Goal: Transaction & Acquisition: Purchase product/service

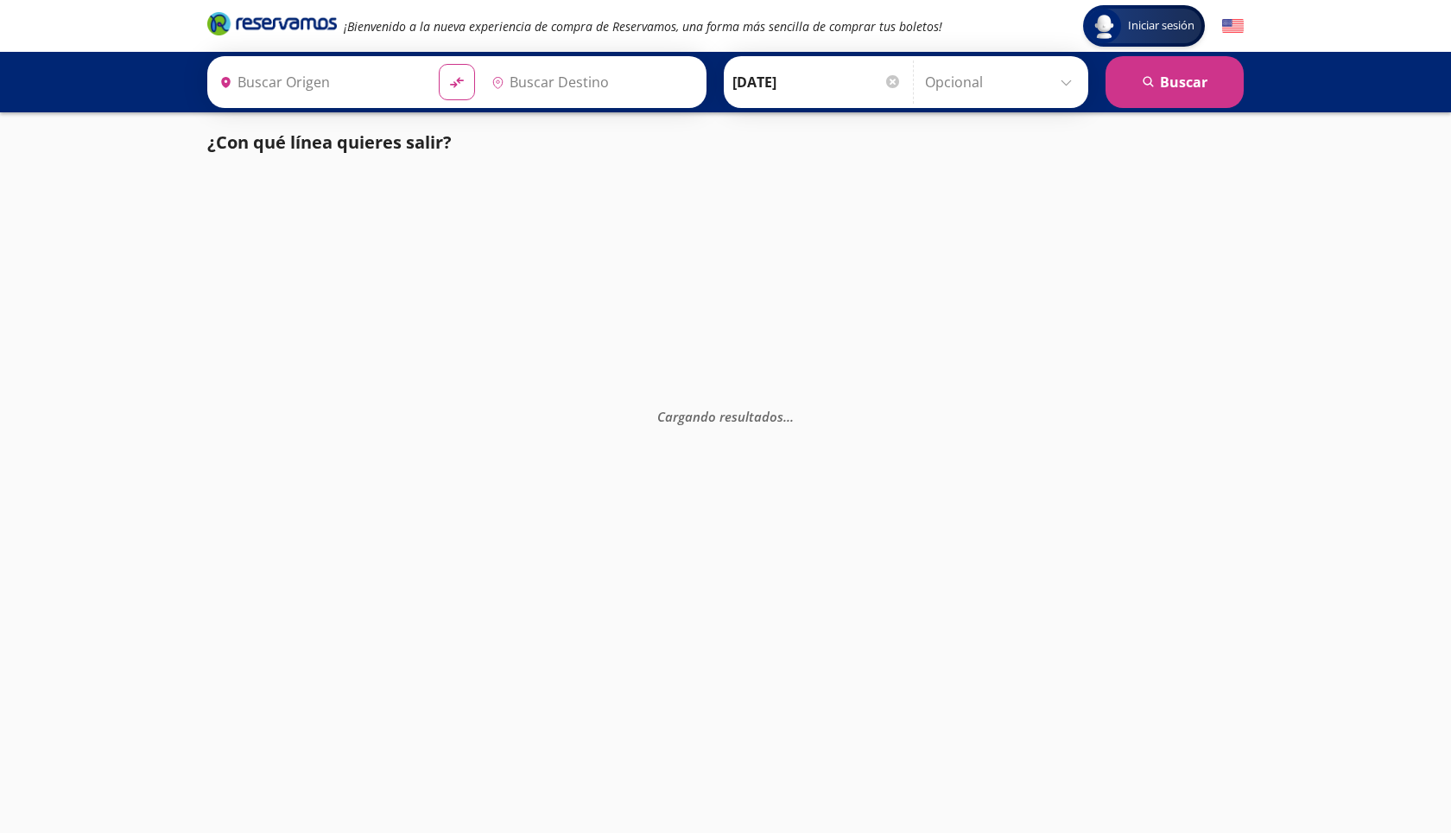
type input "Pátzcuaro, [GEOGRAPHIC_DATA]"
type input "[GEOGRAPHIC_DATA], [GEOGRAPHIC_DATA]"
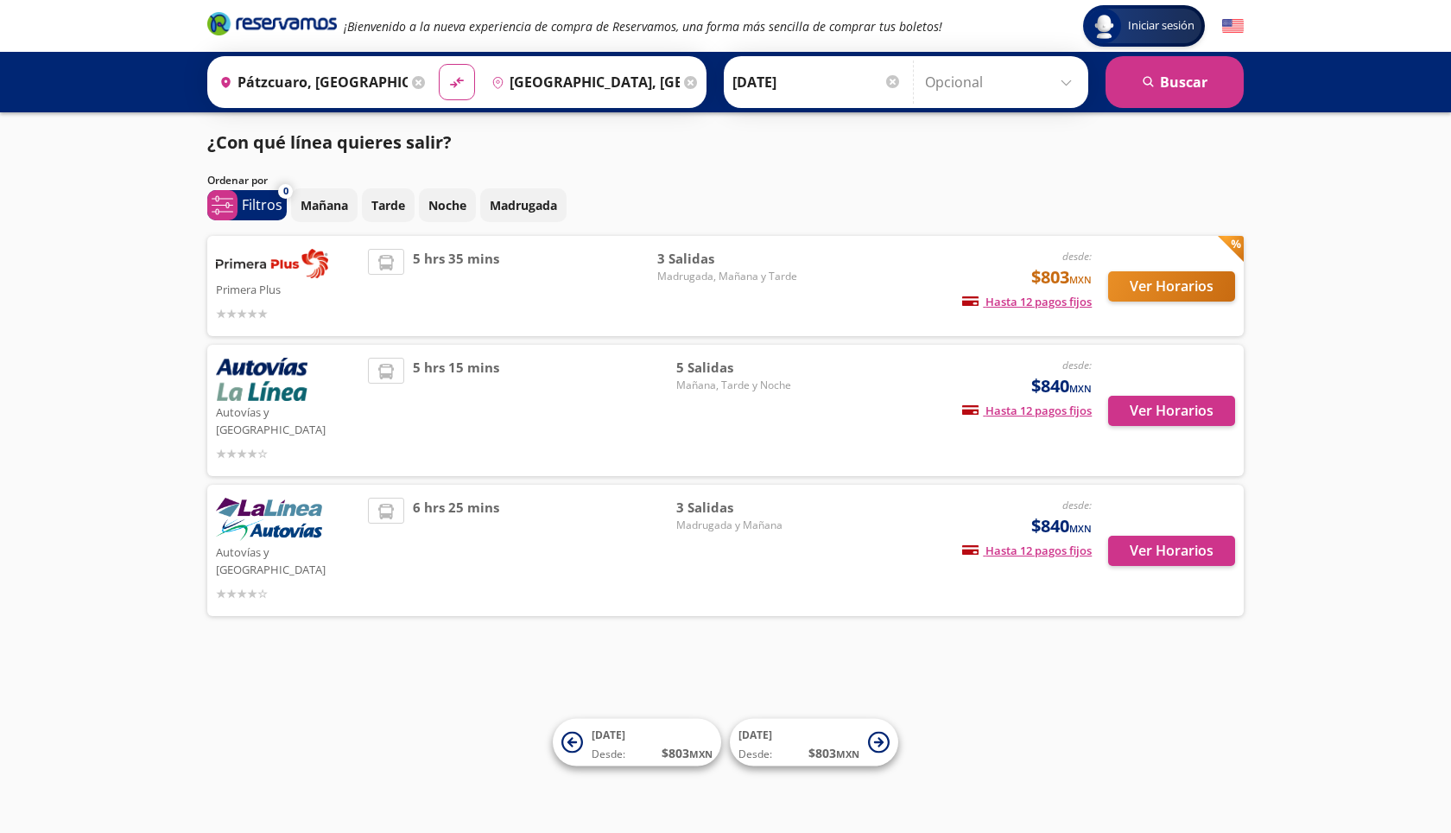
click at [698, 375] on span "5 Salidas" at bounding box center [736, 368] width 121 height 20
click at [709, 370] on span "5 Salidas" at bounding box center [736, 368] width 121 height 20
click at [710, 378] on span "Mañana, Tarde y Noche" at bounding box center [736, 385] width 121 height 16
click at [1139, 416] on button "Ver Horarios" at bounding box center [1171, 411] width 127 height 30
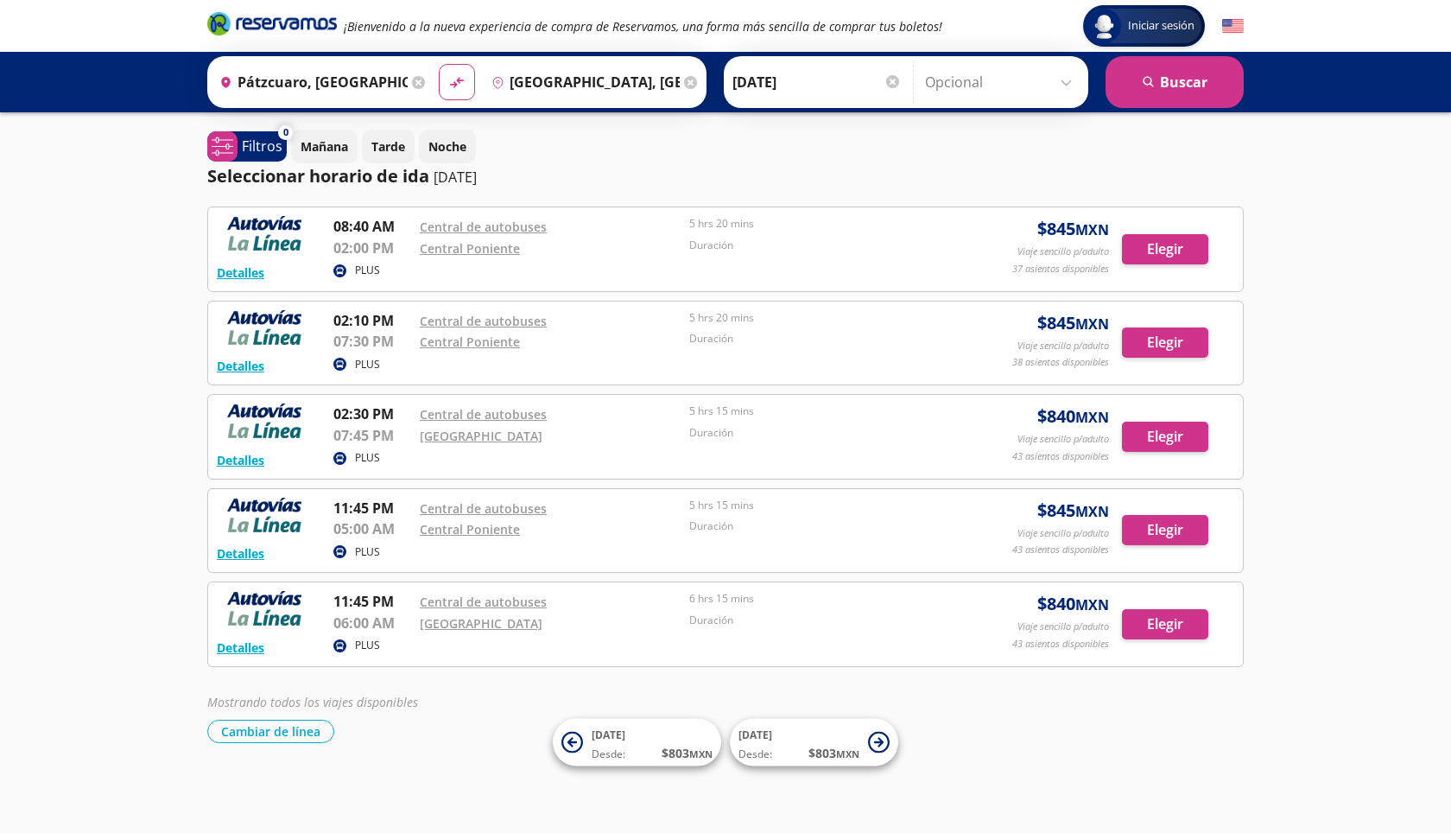
click at [445, 672] on div "Detalles PLUS 08:40 AM Central de autobuses 02:00 PM Central Poniente 5 hrs 20 …" at bounding box center [725, 474] width 1036 height 536
click at [320, 146] on p "Mañana" at bounding box center [325, 146] width 48 height 18
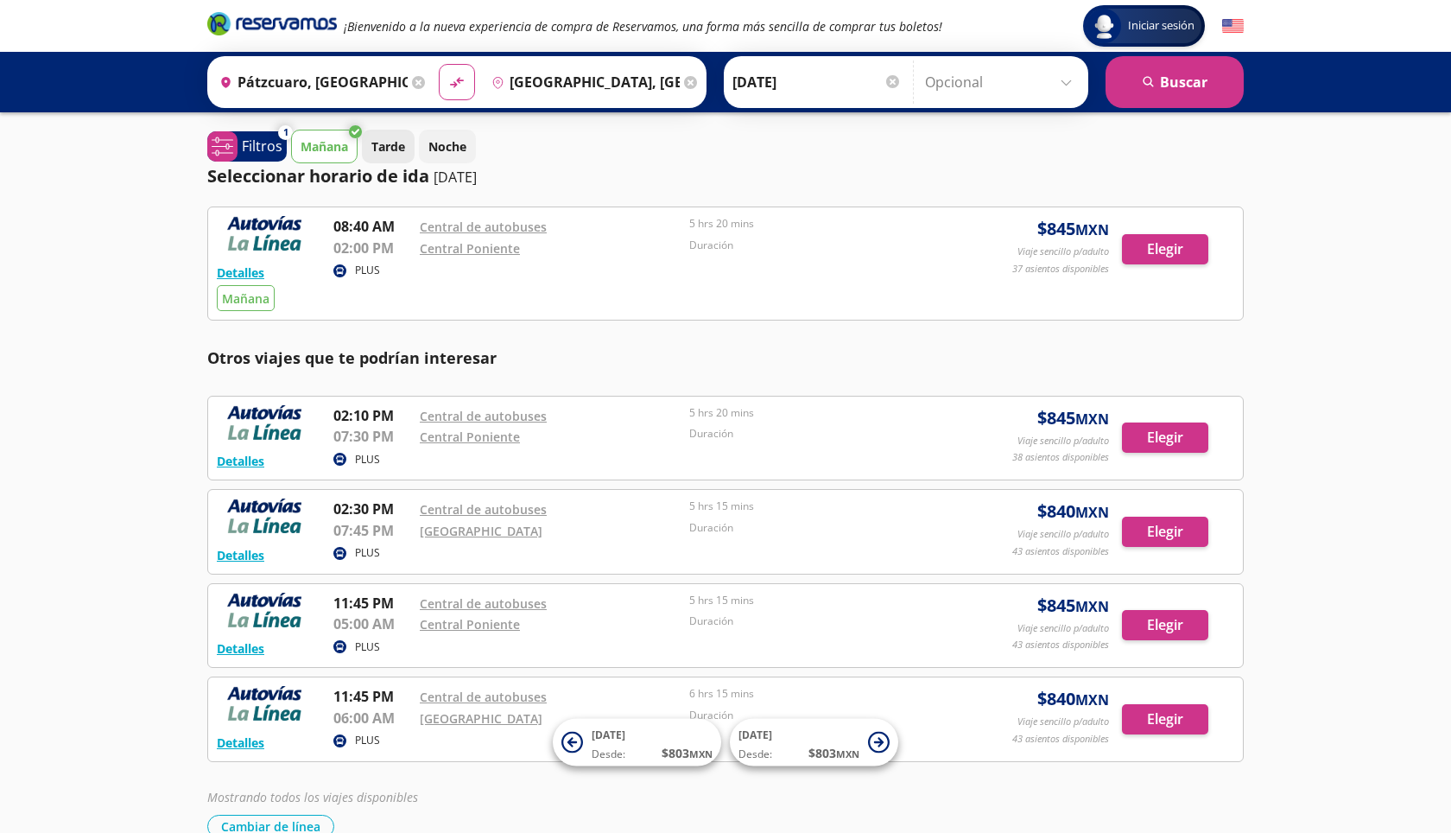
click at [380, 146] on p "Tarde" at bounding box center [388, 146] width 34 height 18
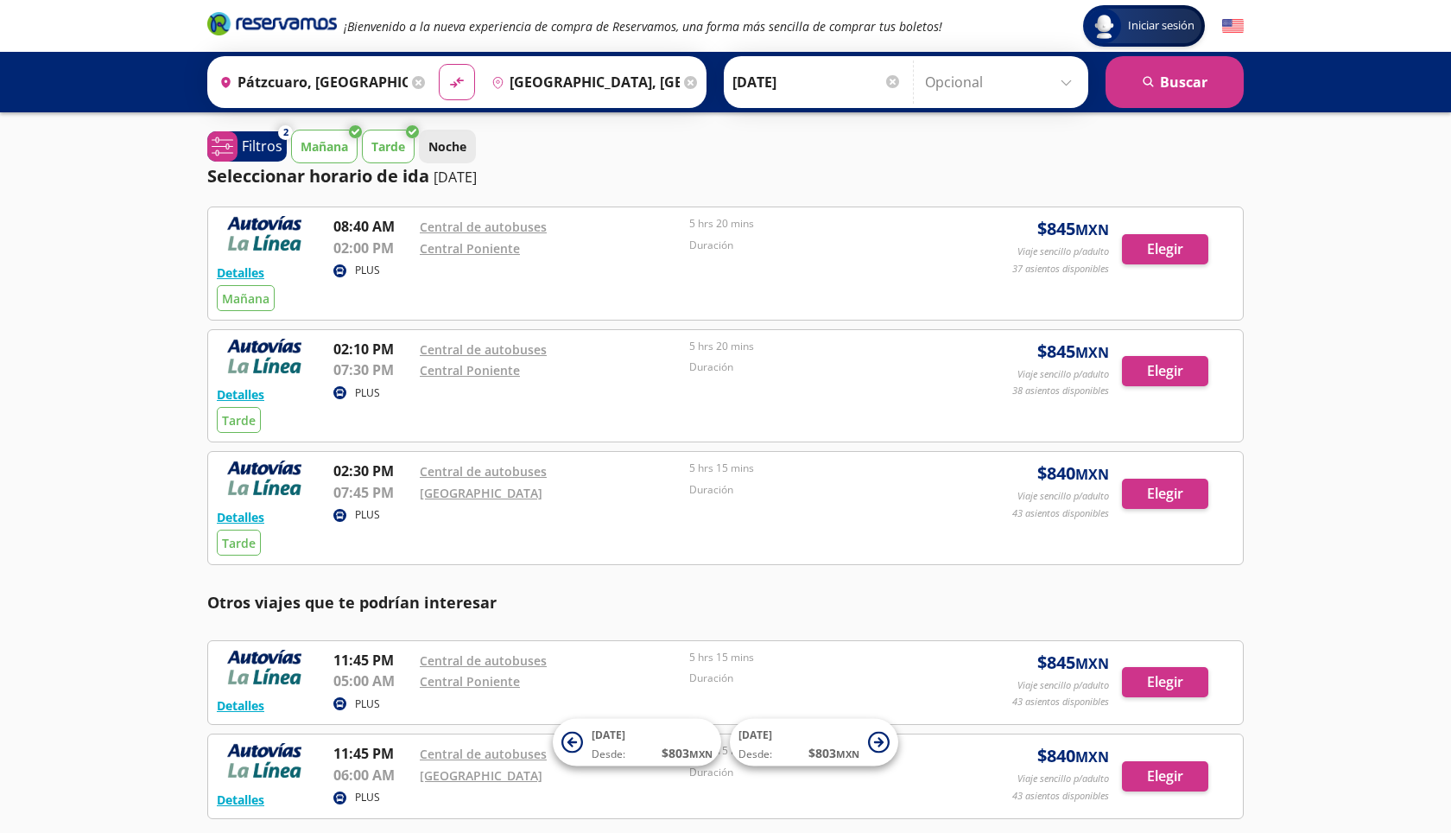
click at [428, 148] on button "Noche" at bounding box center [447, 147] width 57 height 34
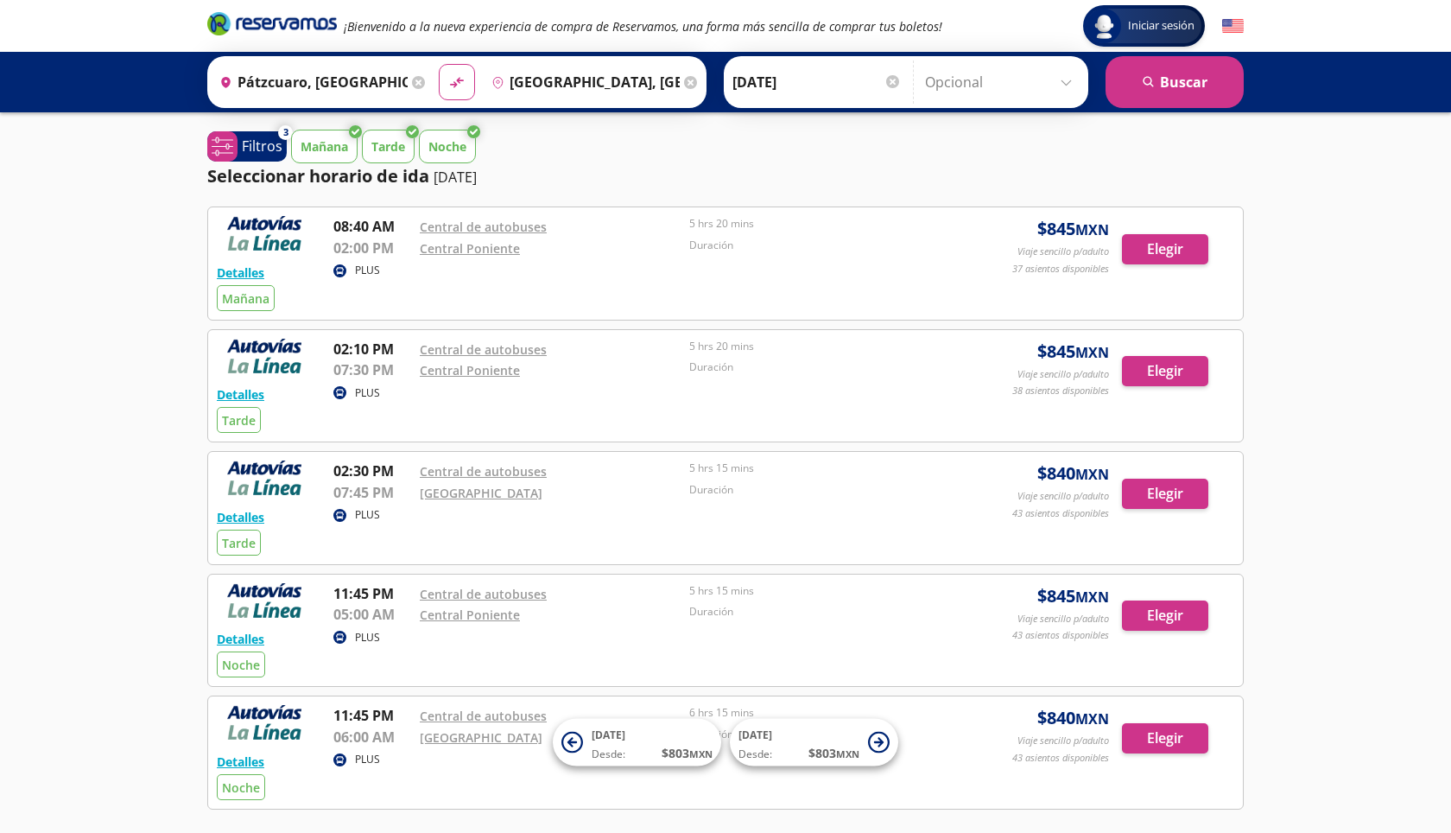
click at [342, 143] on p "Mañana" at bounding box center [325, 146] width 48 height 18
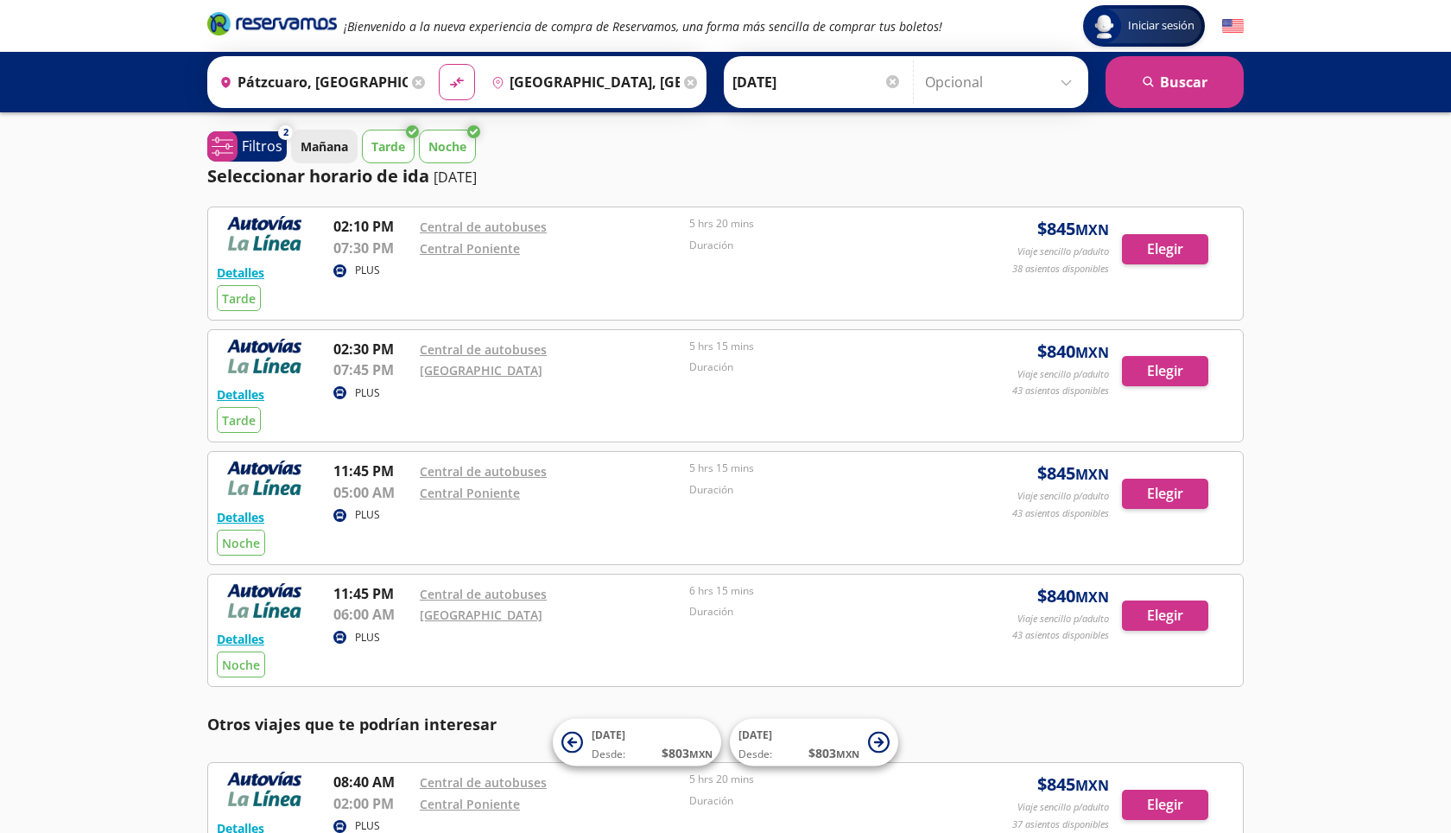
click at [328, 149] on p "Mañana" at bounding box center [325, 146] width 48 height 18
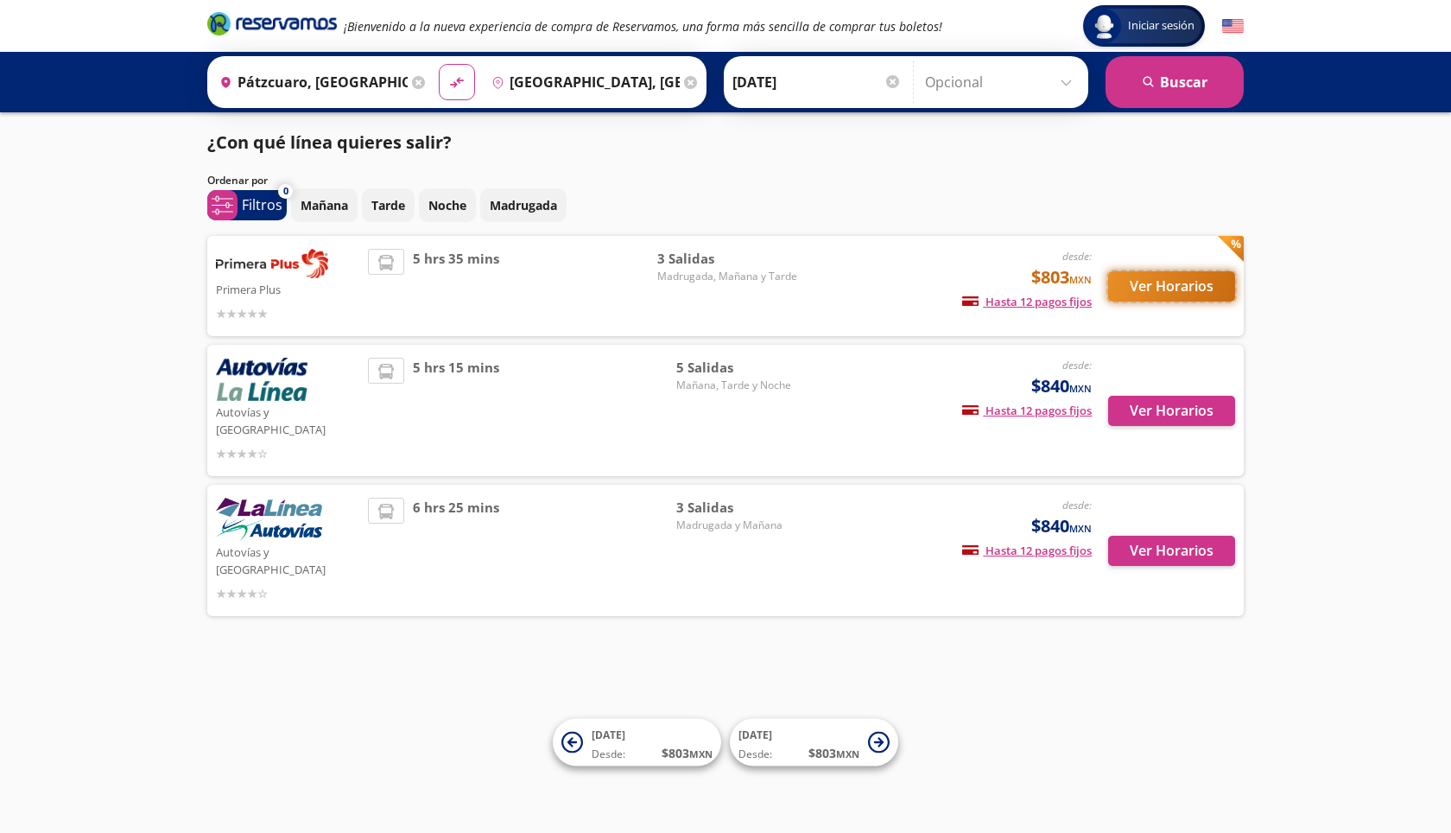
click at [1150, 288] on button "Ver Horarios" at bounding box center [1171, 286] width 127 height 30
click at [1190, 536] on button "Ver Horarios" at bounding box center [1171, 551] width 127 height 30
click at [1163, 402] on button "Ver Horarios" at bounding box center [1171, 411] width 127 height 30
click at [698, 262] on span "3 Salidas" at bounding box center [727, 259] width 140 height 20
click at [1138, 287] on button "Ver Horarios" at bounding box center [1171, 286] width 127 height 30
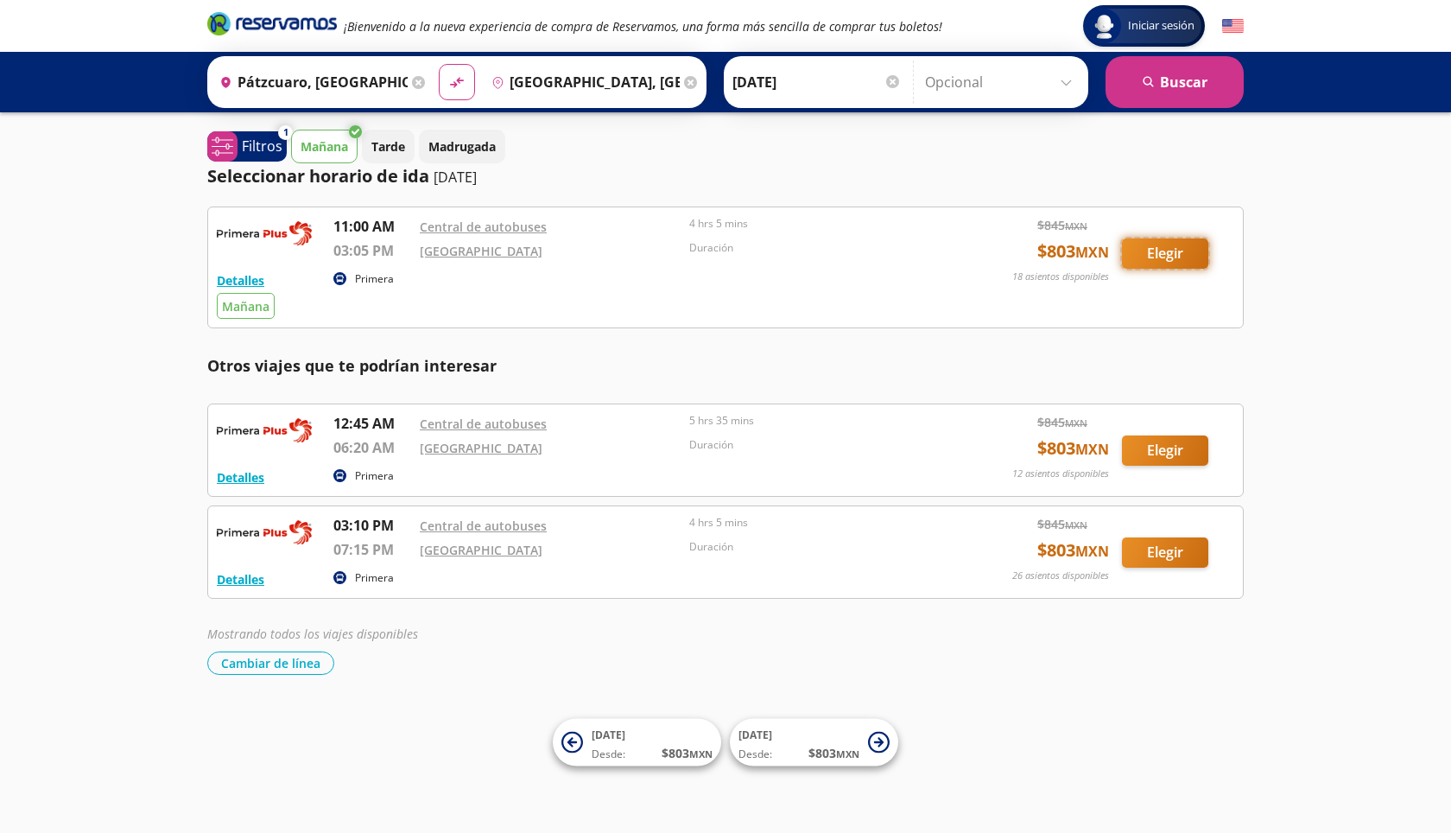
click at [1142, 257] on button "Elegir" at bounding box center [1165, 253] width 86 height 30
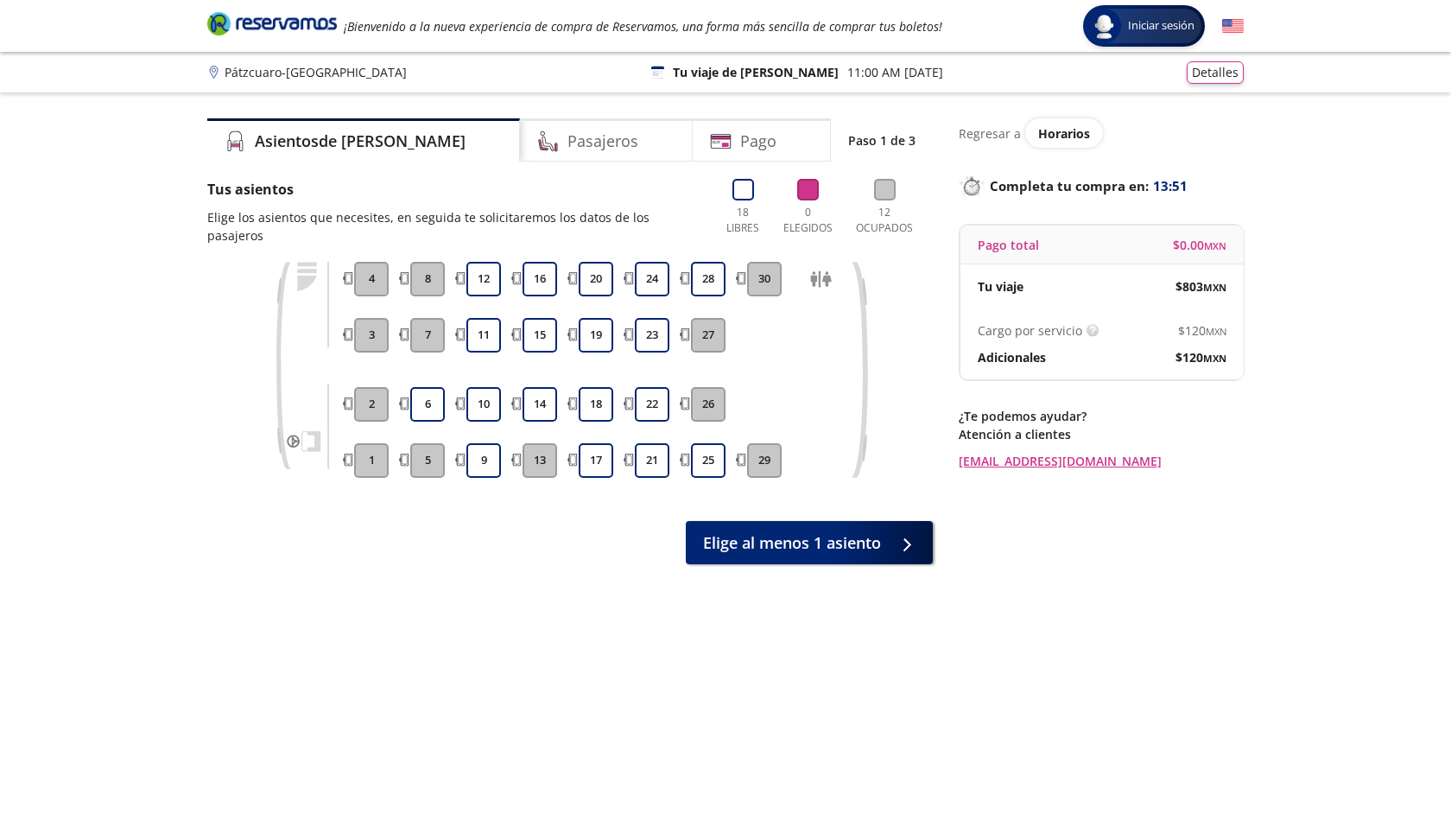
click at [766, 444] on button "29" at bounding box center [764, 460] width 35 height 35
click at [656, 269] on button "24" at bounding box center [652, 279] width 35 height 35
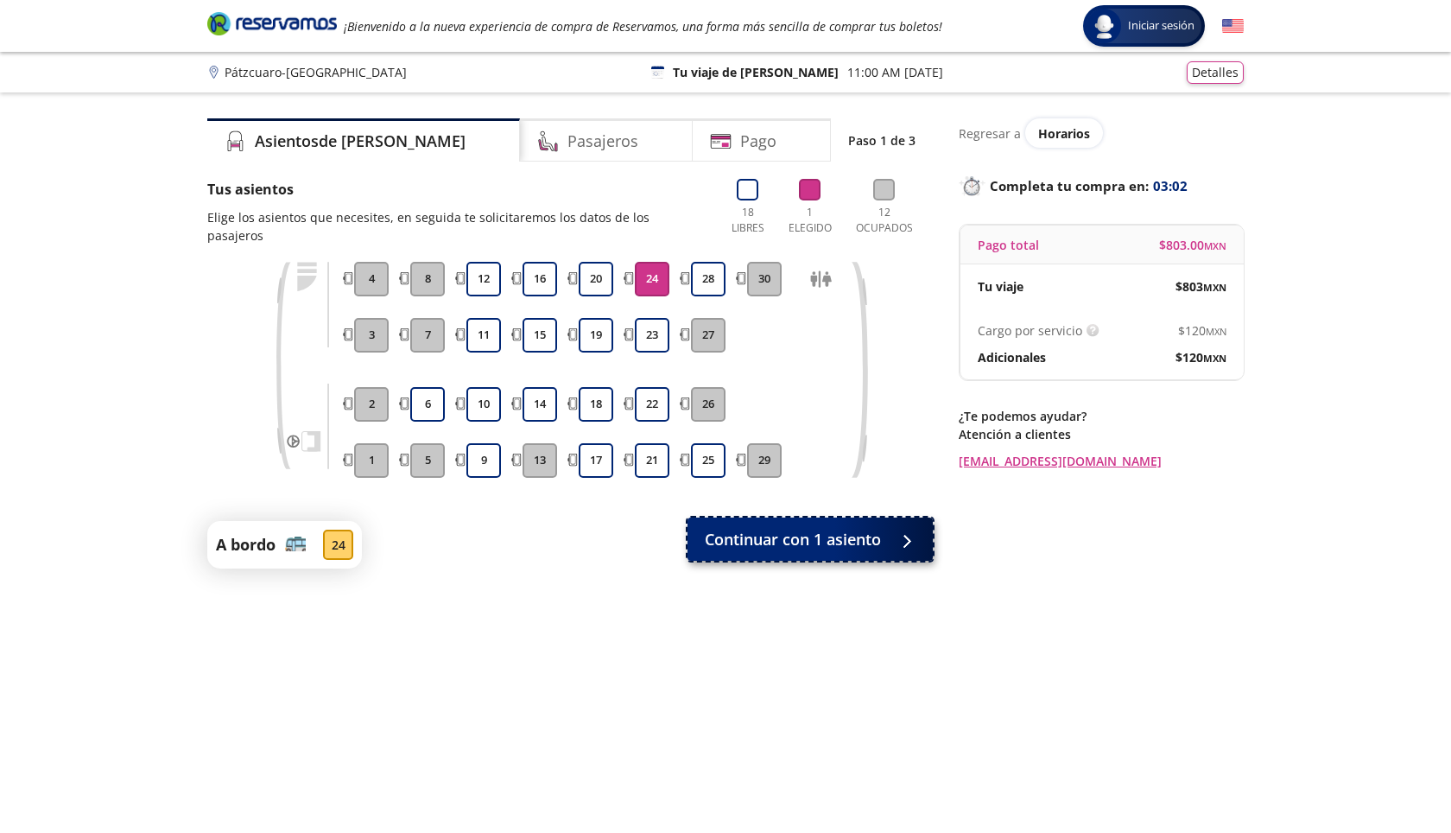
click at [808, 532] on span "Continuar con 1 asiento" at bounding box center [793, 539] width 176 height 23
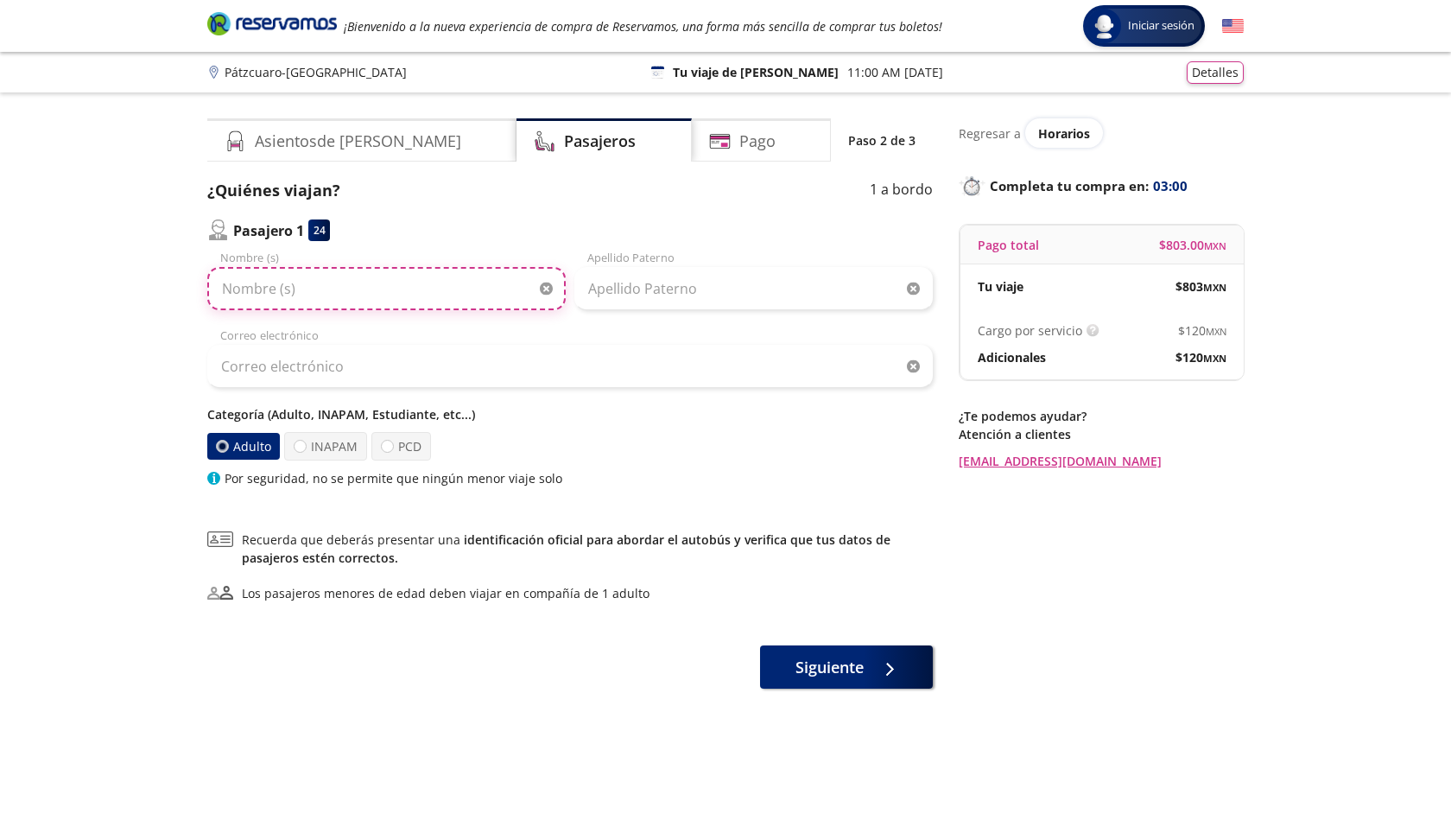
click at [403, 278] on input "Nombre (s)" at bounding box center [386, 288] width 358 height 43
type input "LUIS GIOVANNI"
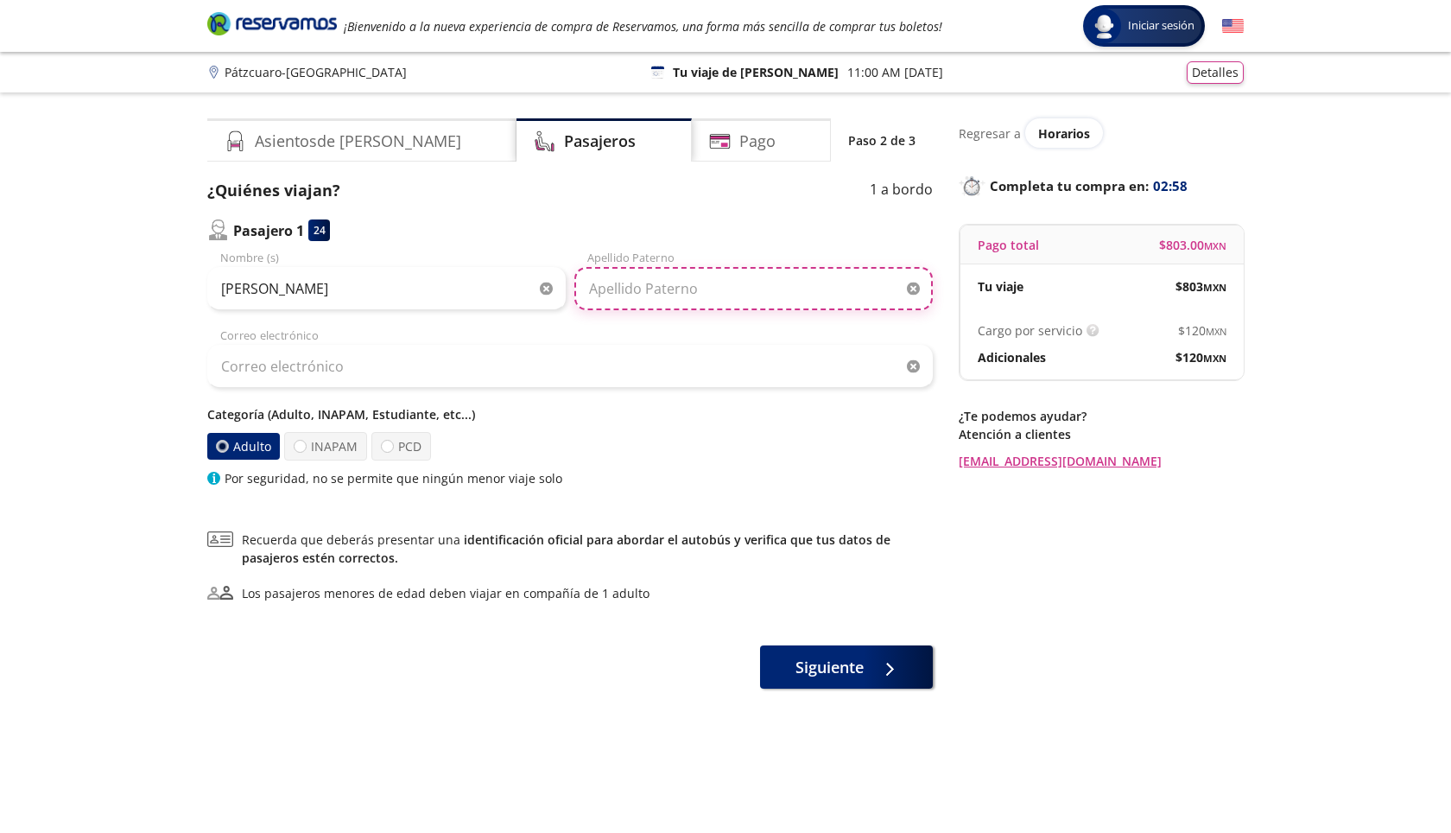
type input "FABIAN GUERRERO"
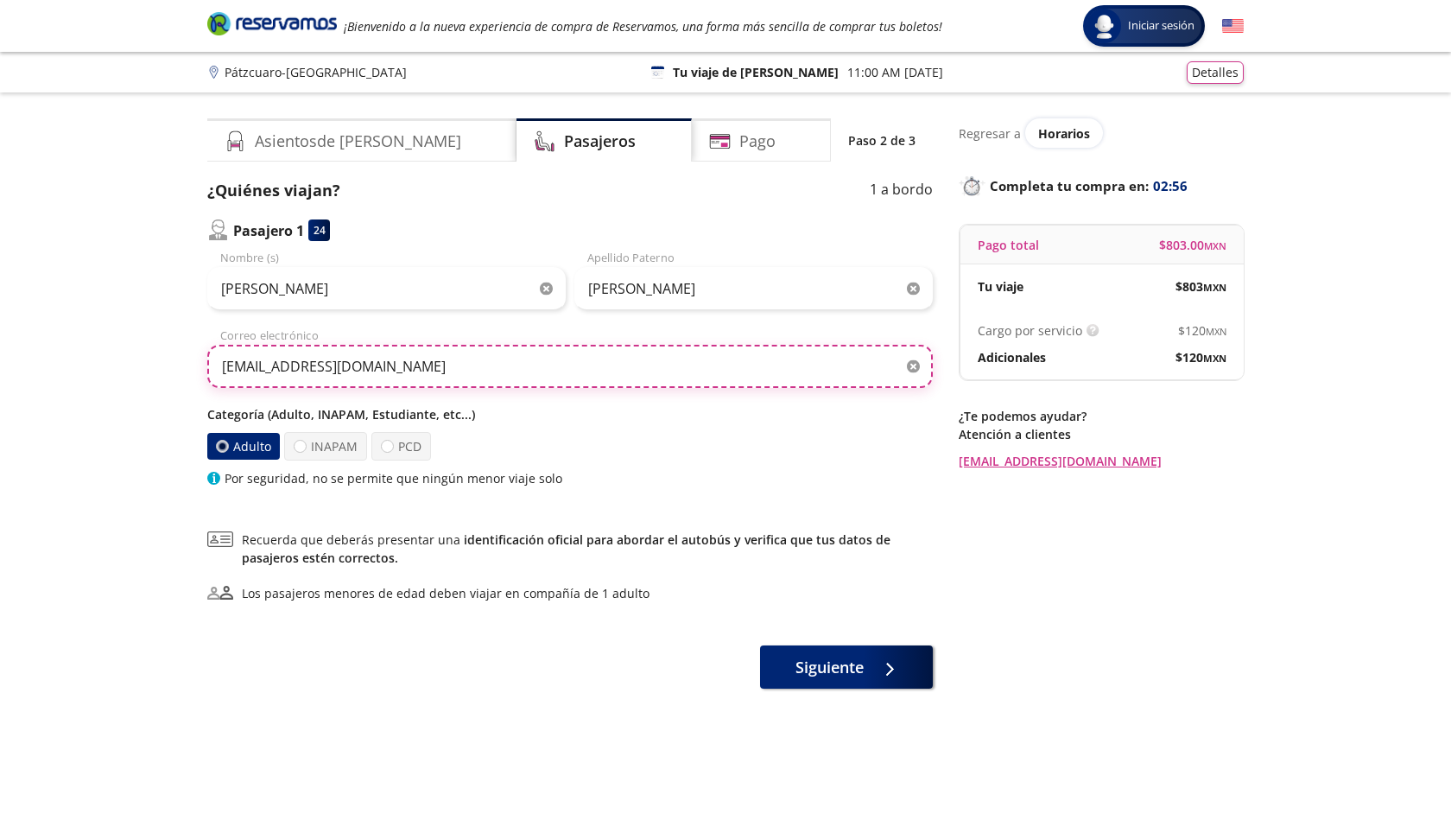
click at [312, 368] on input "rosihuaroco93@gmail.com" at bounding box center [570, 366] width 726 height 43
type input "giovannifabianguerrero@gmail.com"
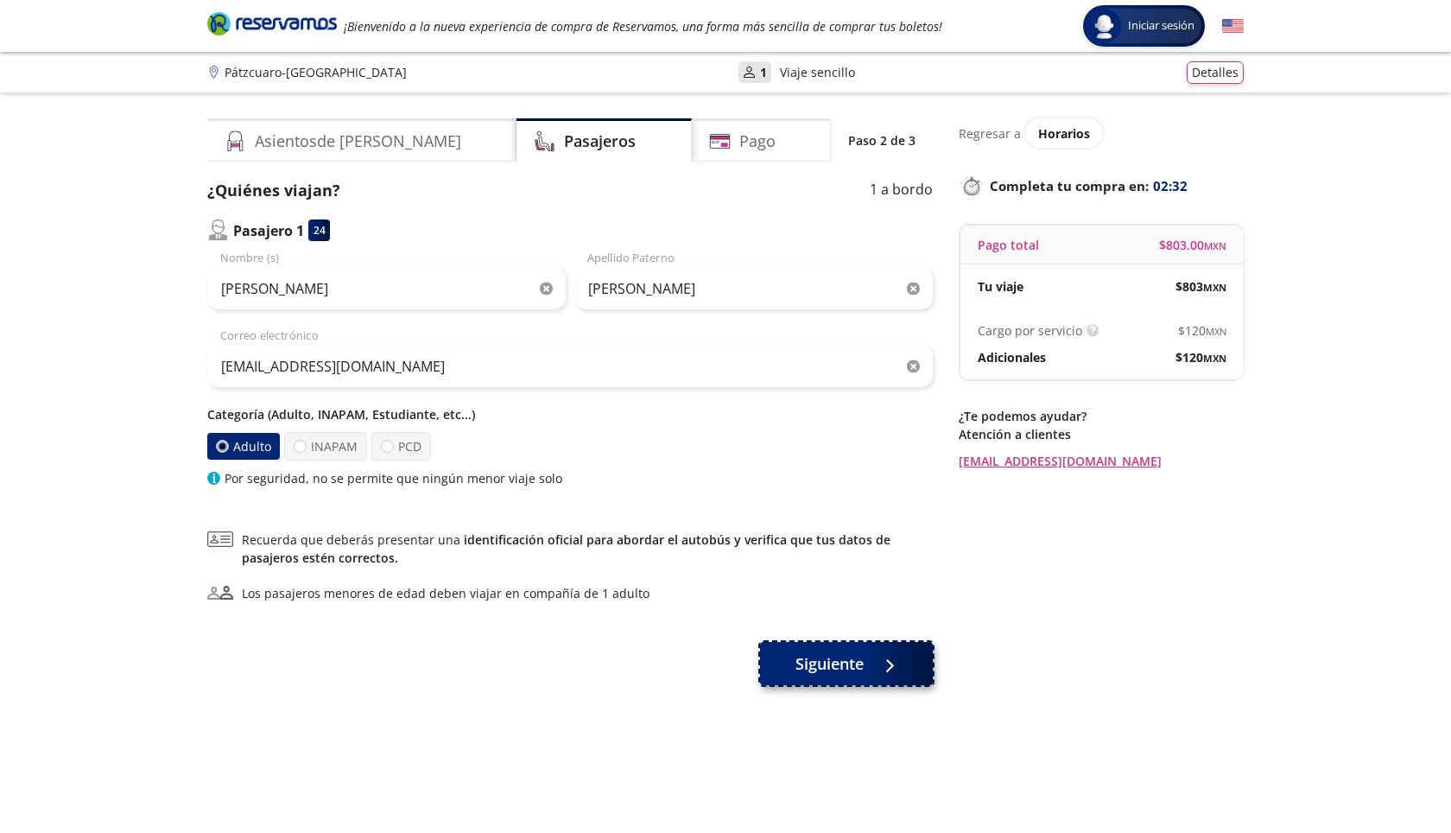
click at [857, 661] on span "Siguiente" at bounding box center [830, 663] width 68 height 23
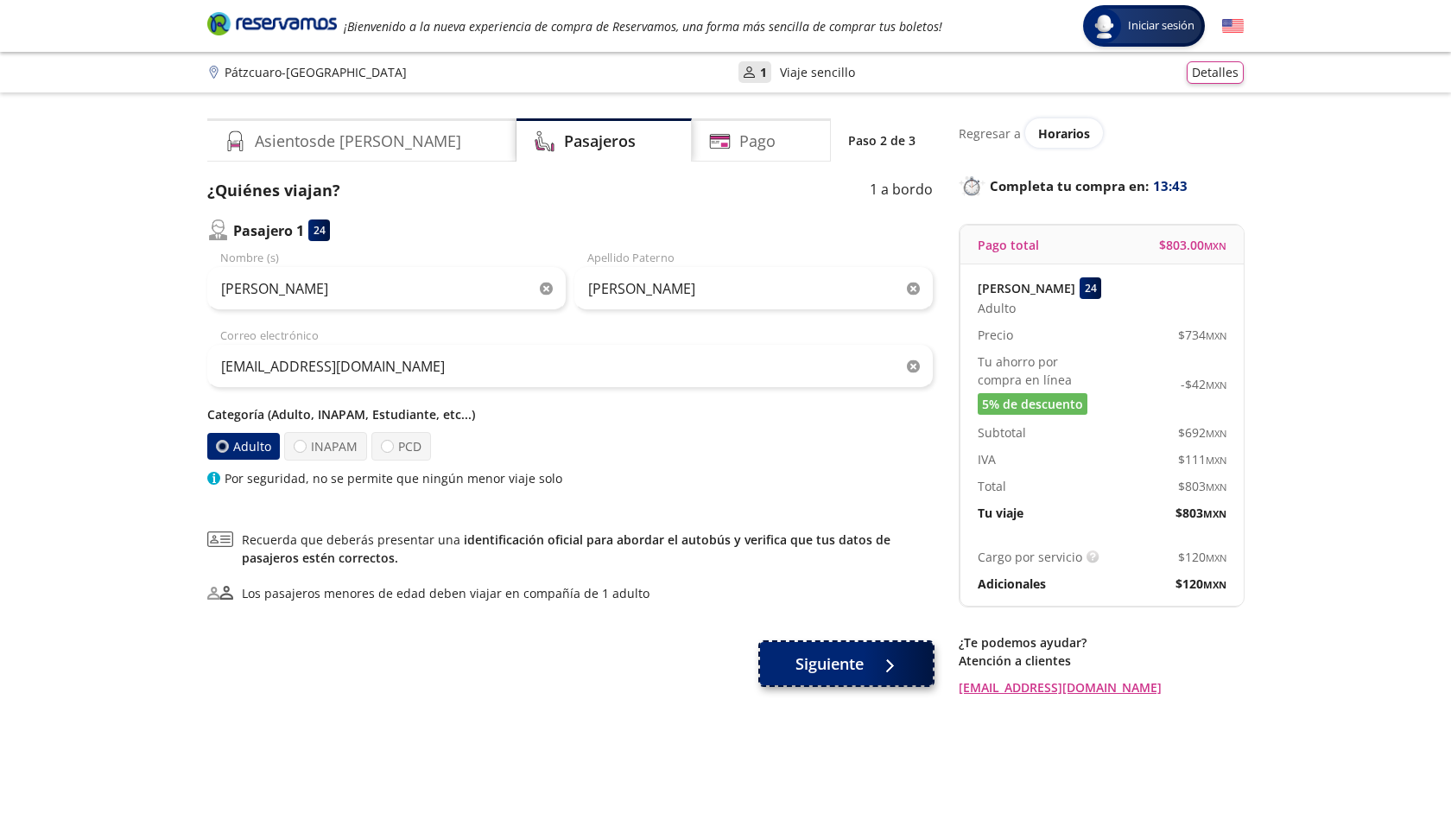
click at [808, 660] on span "Siguiente" at bounding box center [830, 663] width 68 height 23
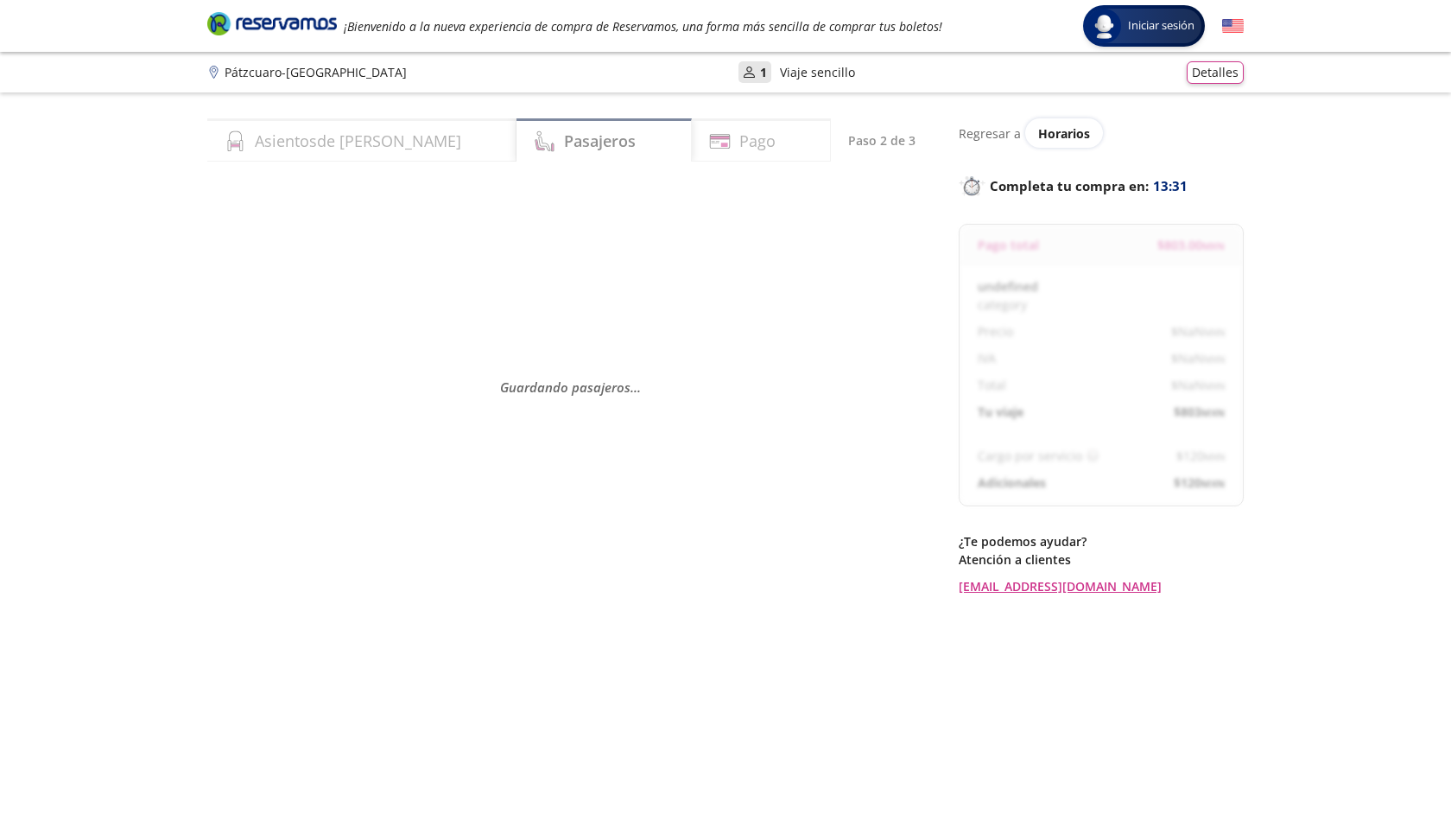
select select "MX"
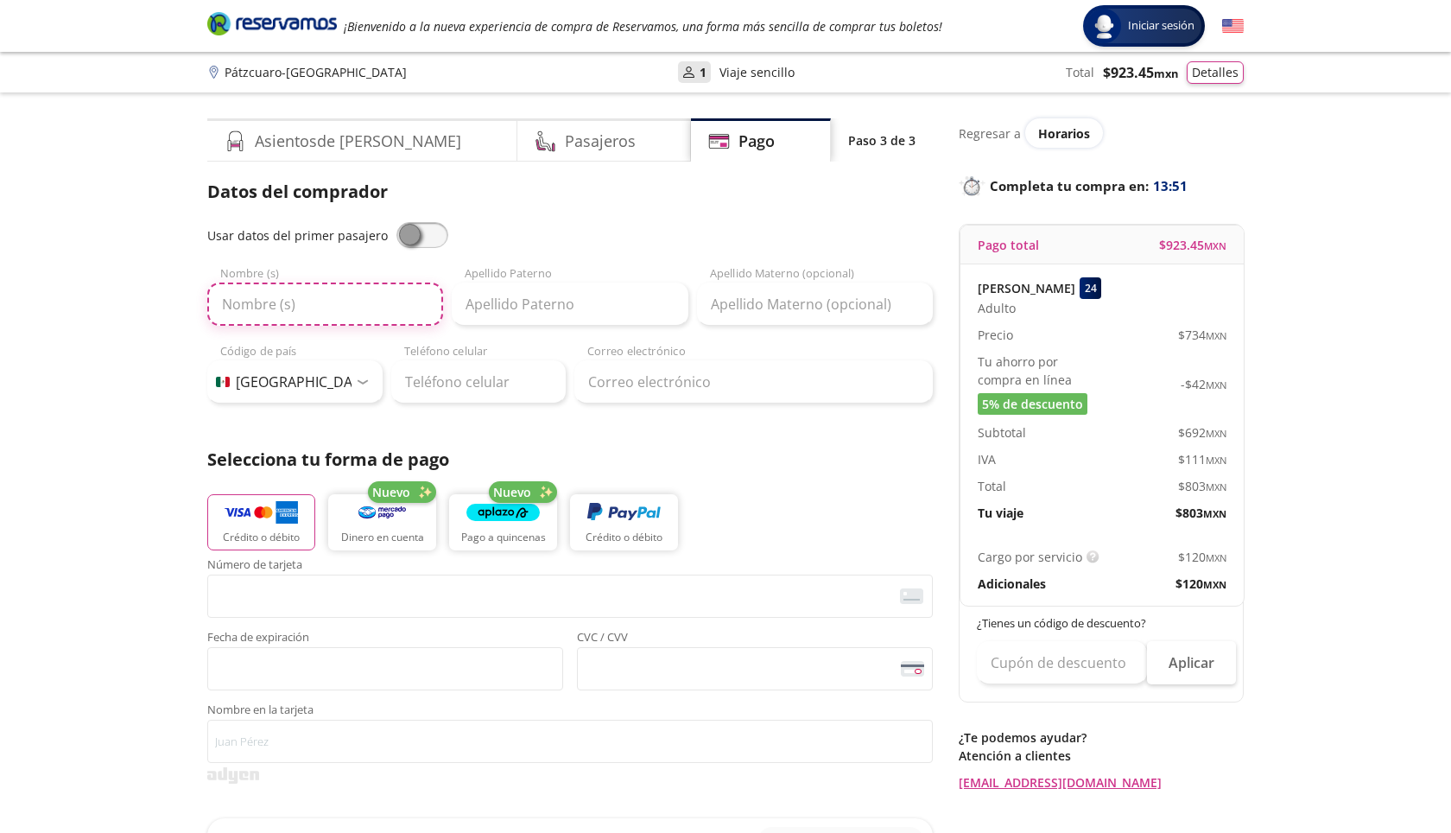
click at [360, 314] on input "Nombre (s)" at bounding box center [325, 303] width 236 height 43
type input "Rosa Lidia"
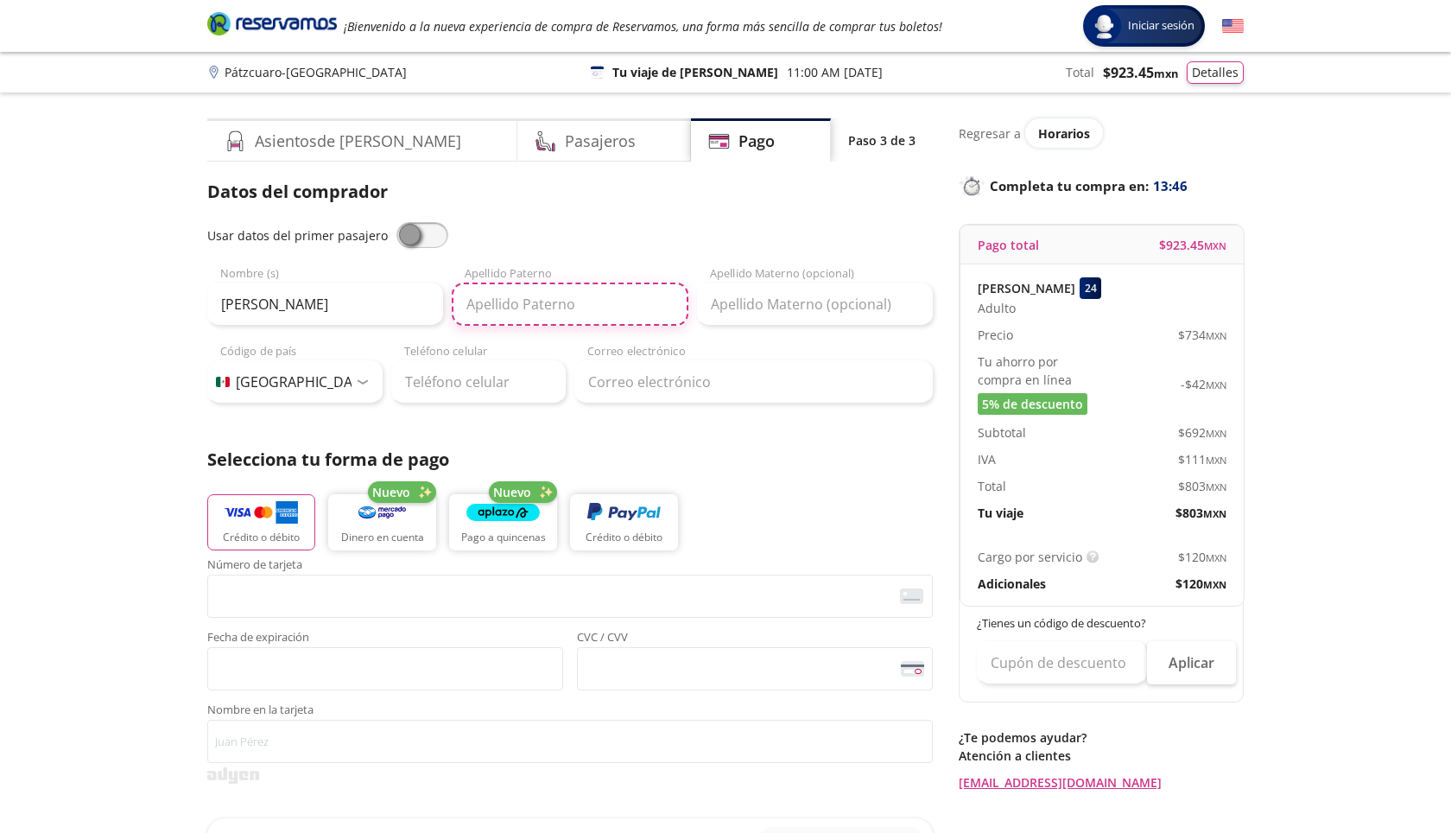
click at [525, 314] on input "Apellido Paterno" at bounding box center [570, 303] width 236 height 43
type input "Huaroco"
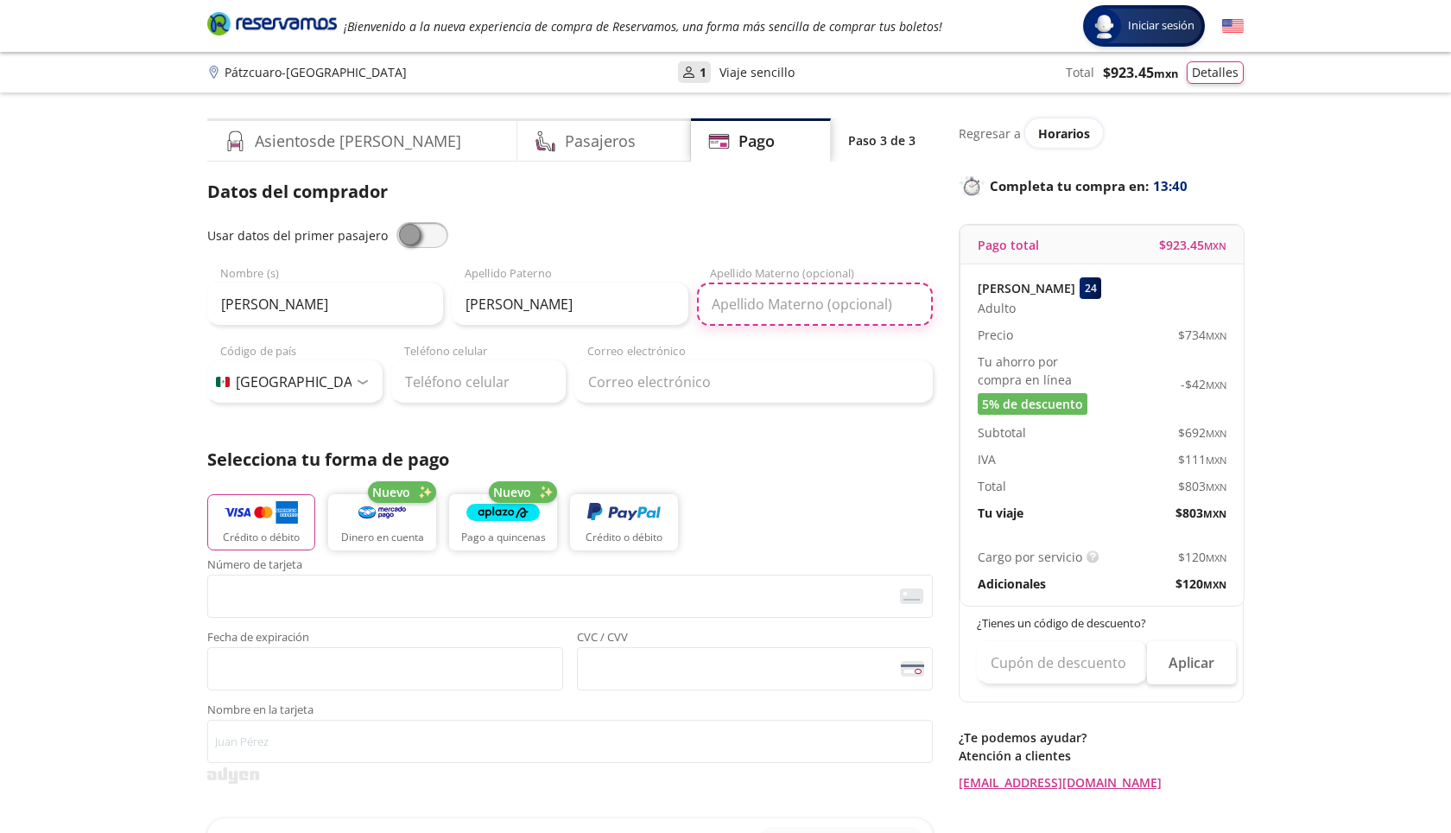
click at [726, 311] on input "Apellido Materno (opcional)" at bounding box center [815, 303] width 236 height 43
type input "SÁNCHEZ"
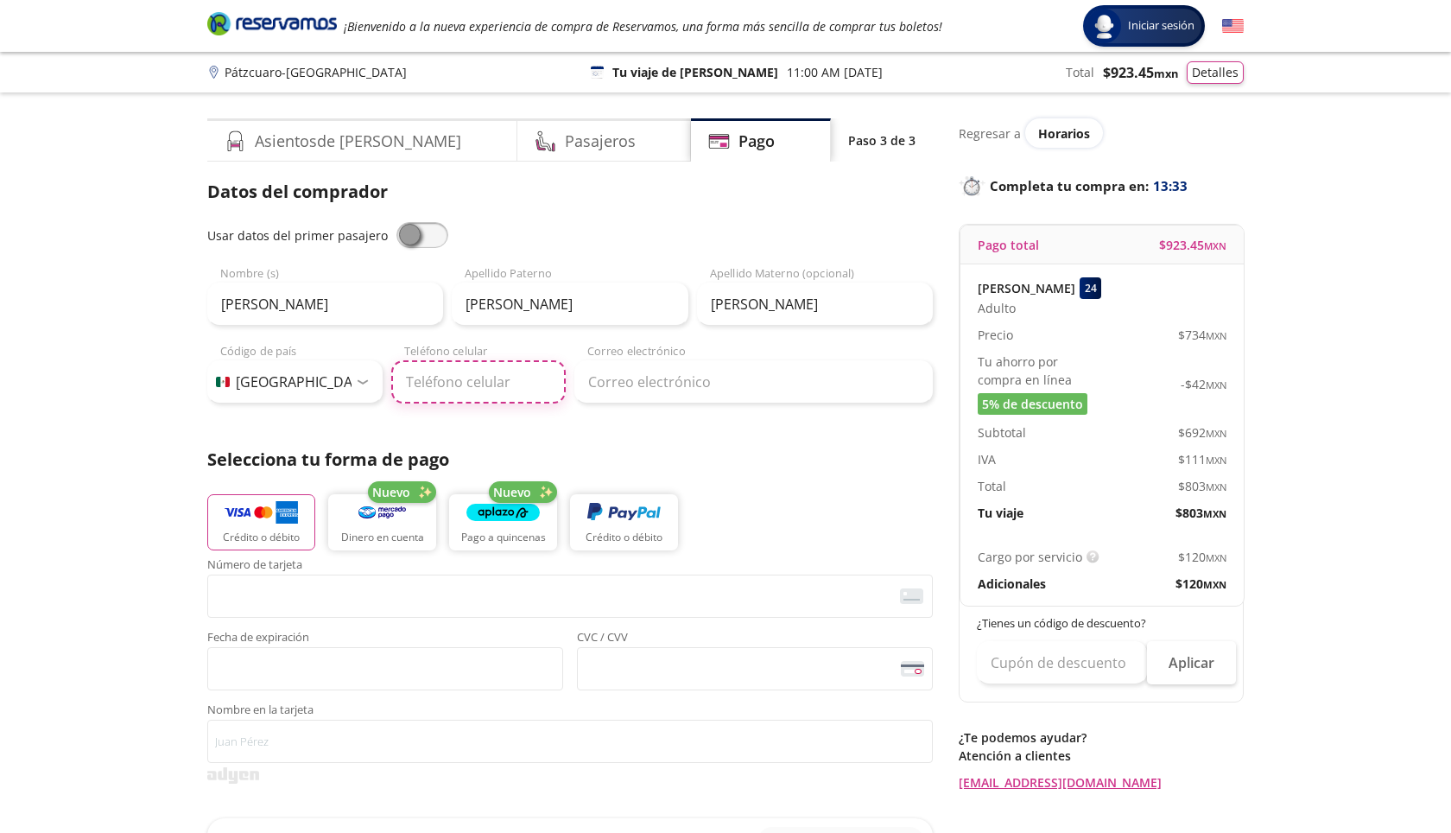
type input "452 501 1607"
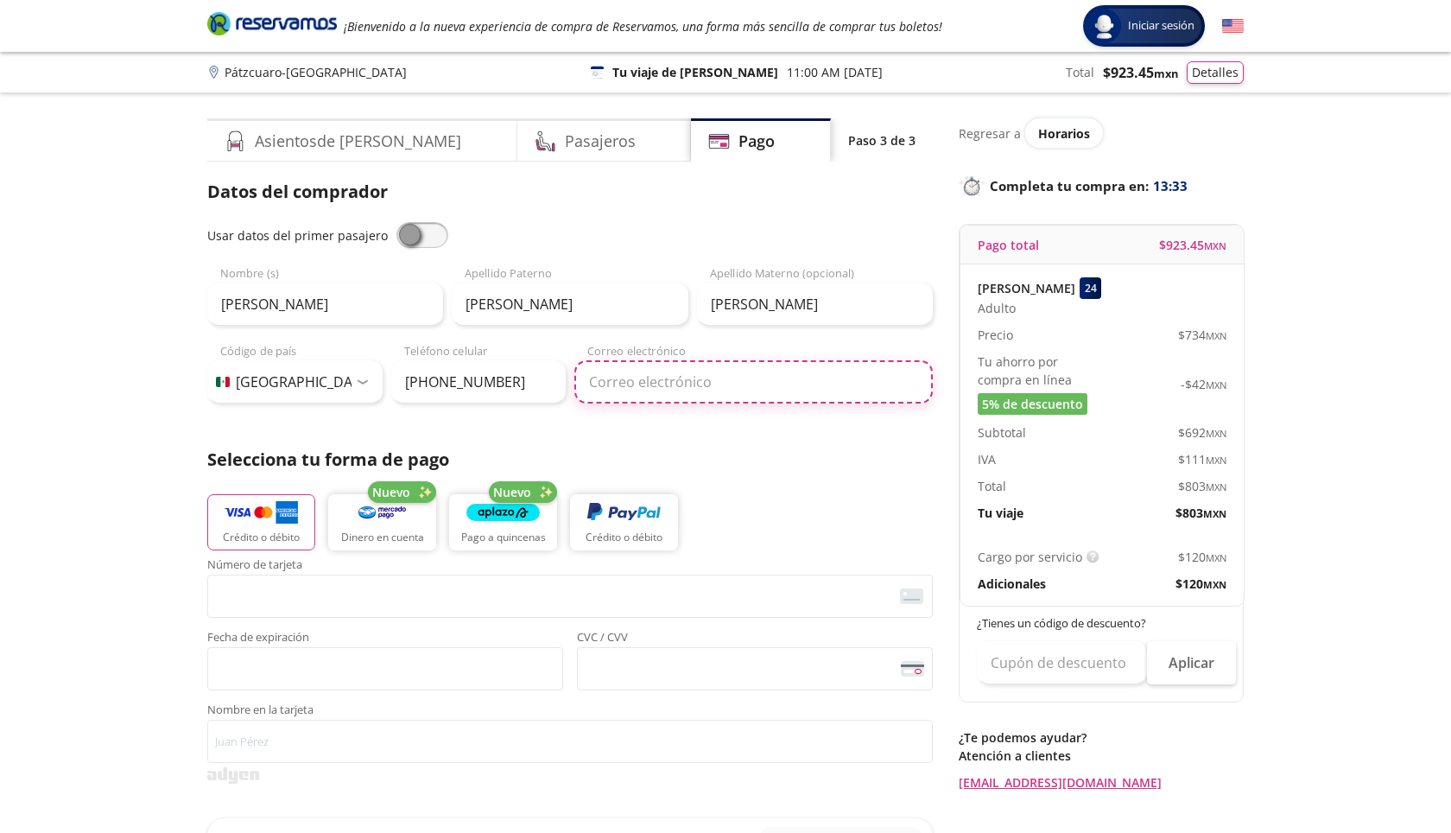
type input "rosihuaroco93@gmail.com"
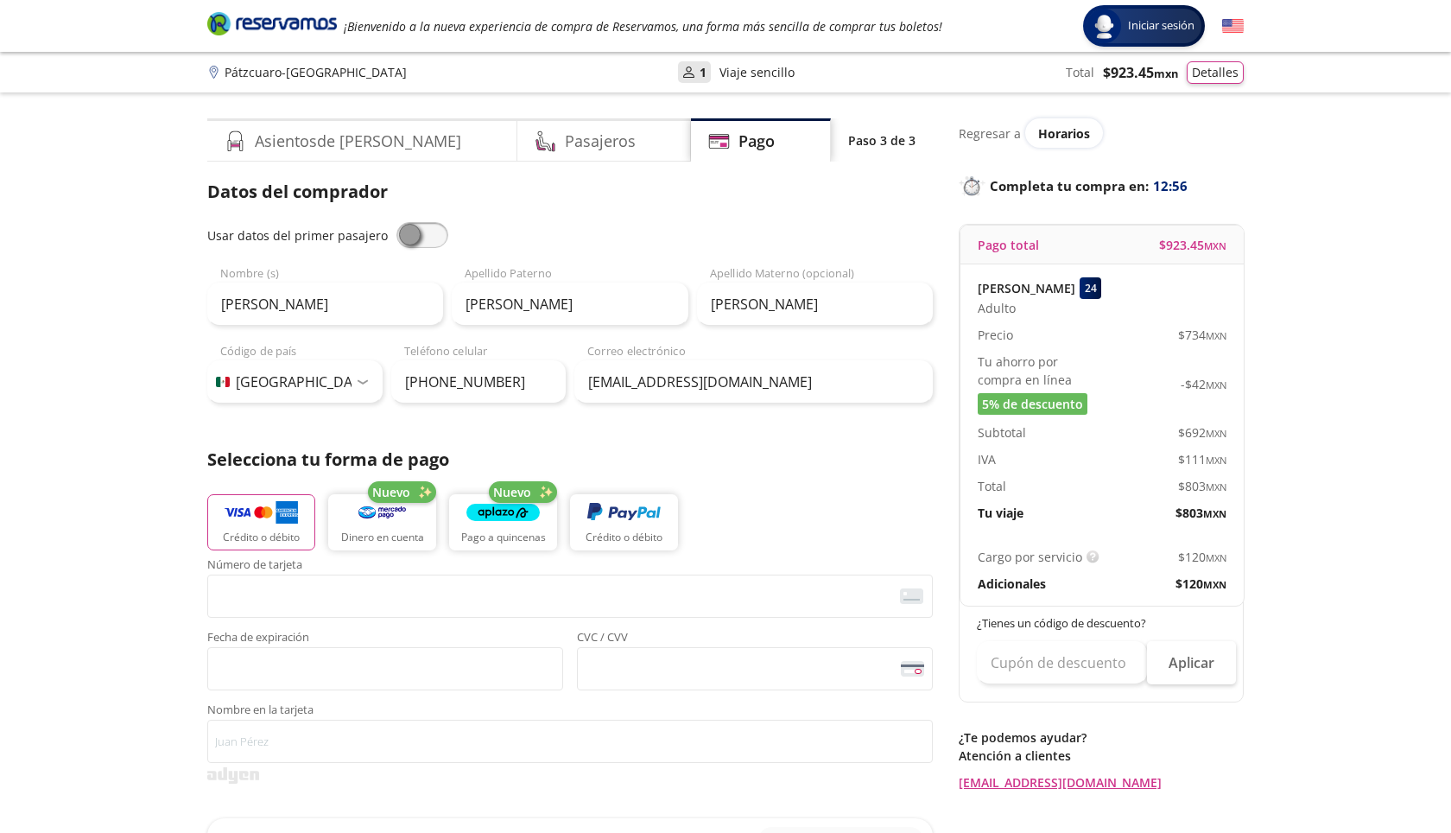
click at [1080, 567] on div "Cargo por servicio Esto nos permite seguir trabajando para ofrecerte la mayor c…" at bounding box center [1101, 570] width 283 height 71
